Goal: Check status

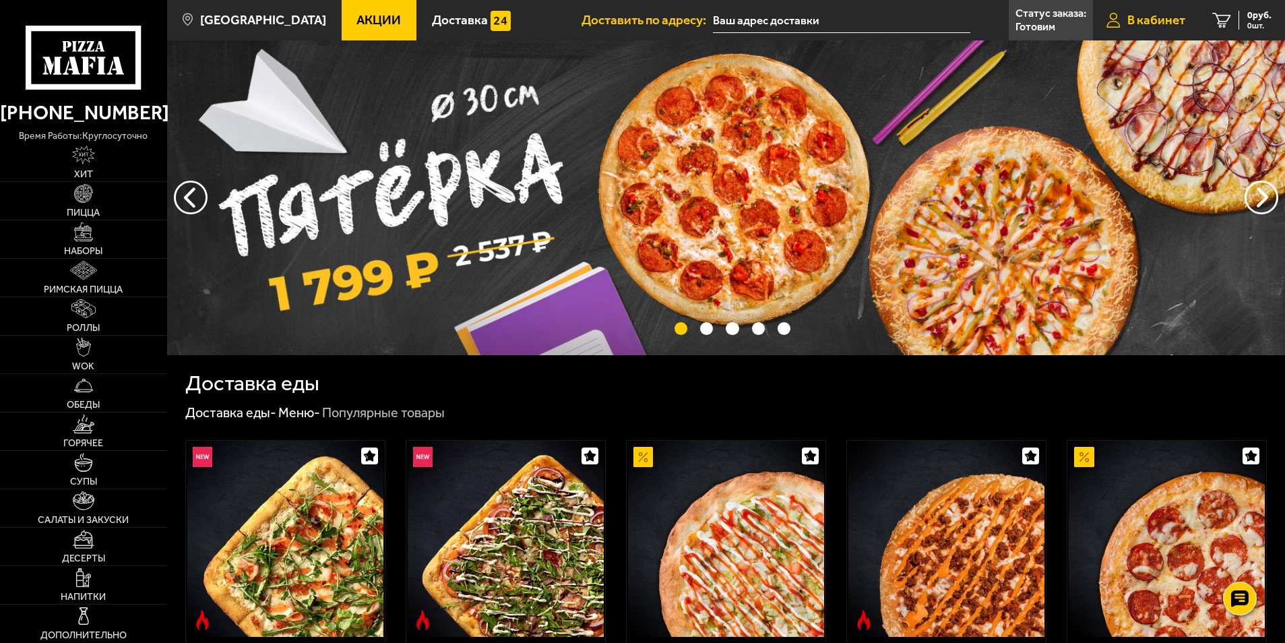
click at [1132, 20] on span "В кабинет" at bounding box center [1156, 19] width 58 height 13
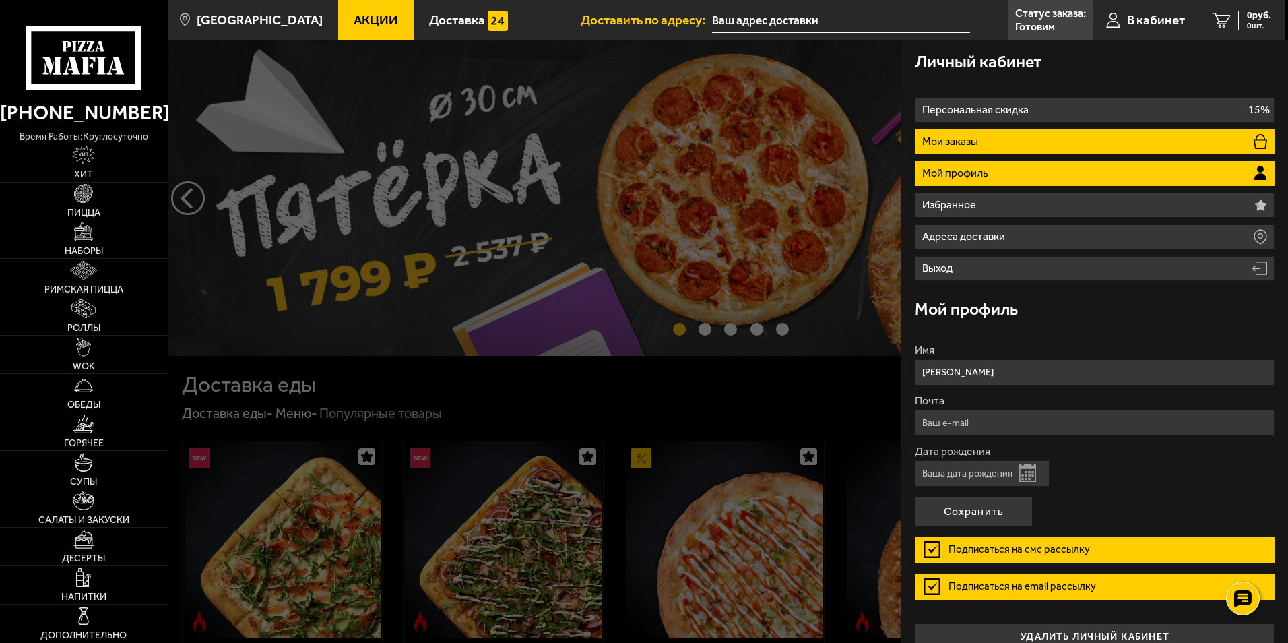
click at [963, 133] on li "Мои заказы" at bounding box center [1095, 141] width 360 height 25
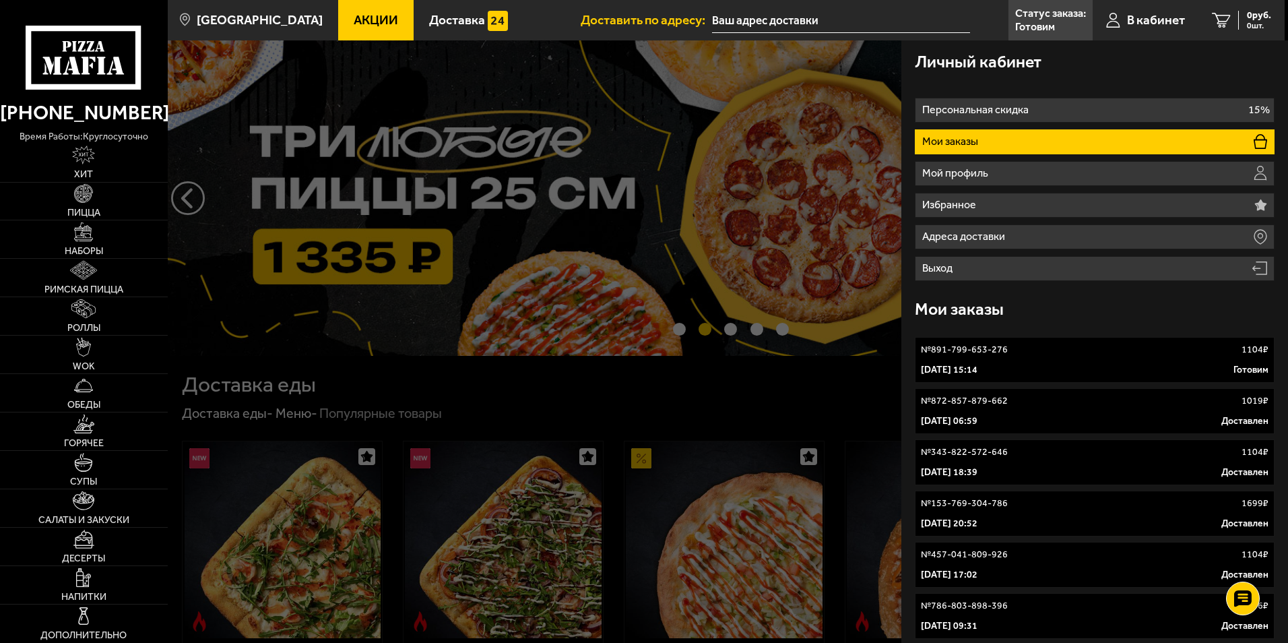
click at [948, 356] on p "№ 891-799-653-276" at bounding box center [964, 349] width 87 height 13
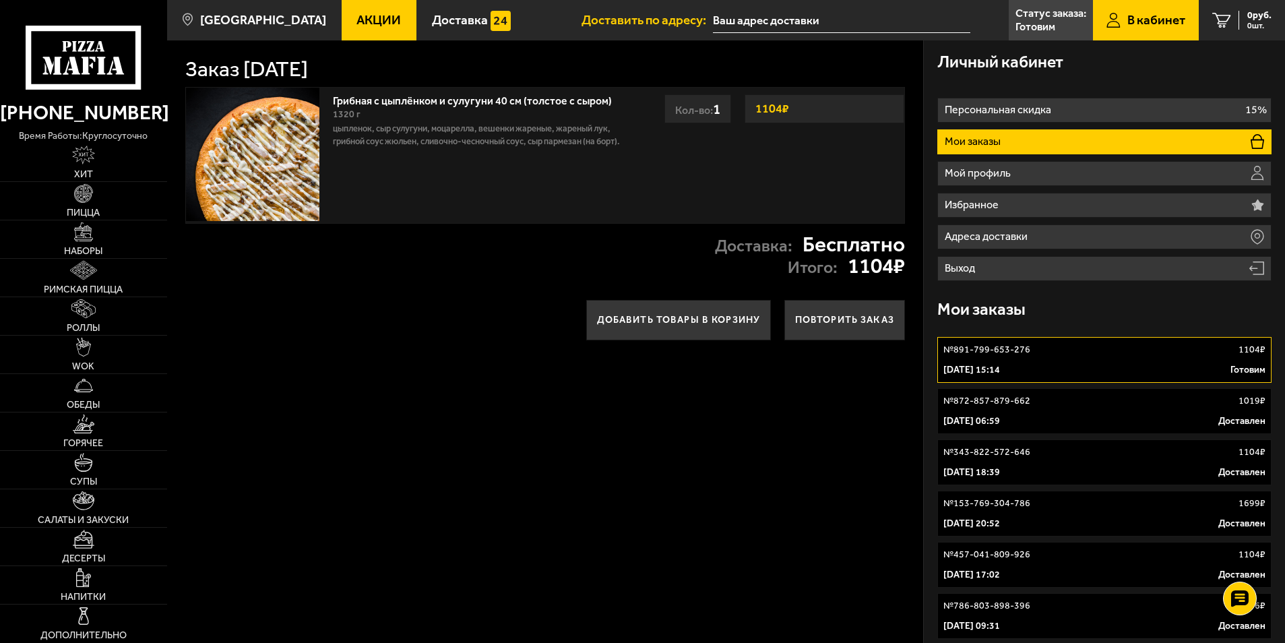
click at [387, 102] on link "Грибная с цыплёнком и сулугуни 40 см (толстое с сыром)" at bounding box center [479, 98] width 292 height 17
click at [1103, 368] on div "[DATE] 15:14 [PERSON_NAME]" at bounding box center [1104, 369] width 323 height 13
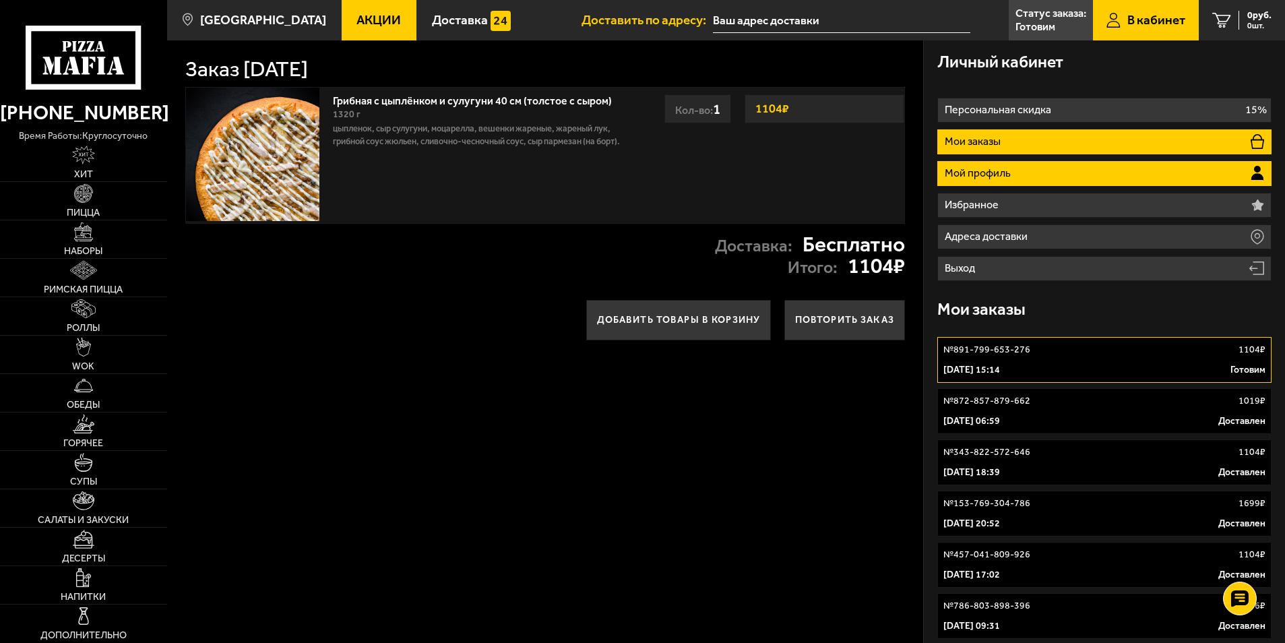
click at [992, 177] on p "Мой профиль" at bounding box center [978, 173] width 69 height 11
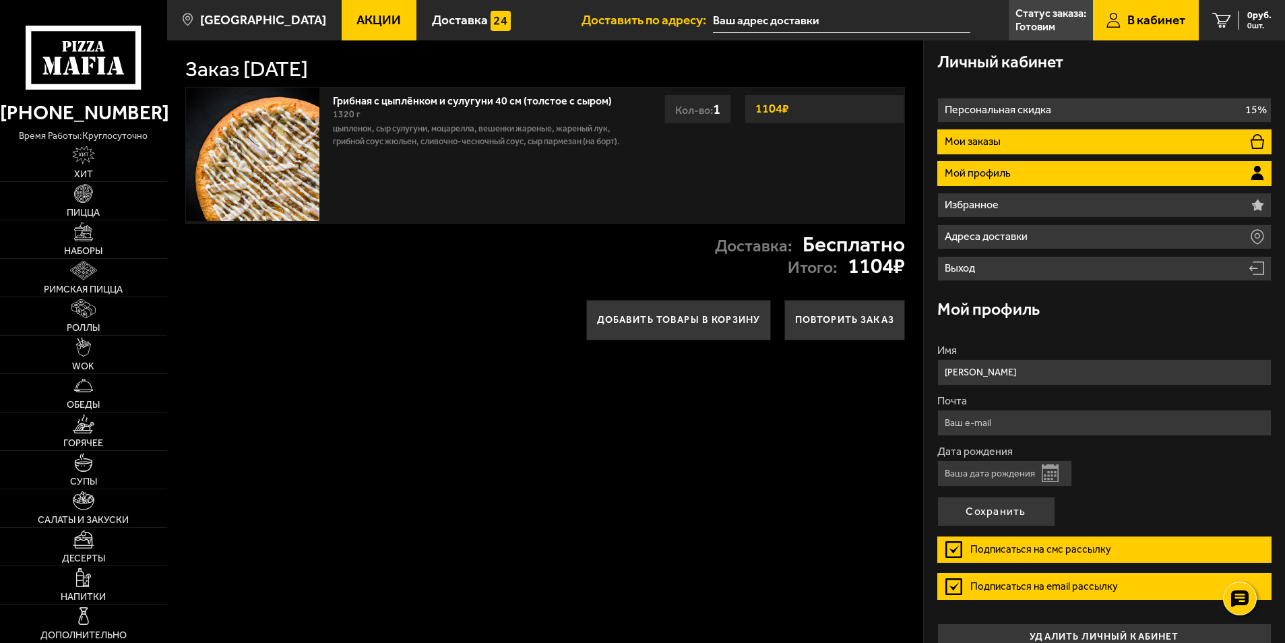
click at [990, 138] on p "Мои заказы" at bounding box center [973, 141] width 59 height 11
